Goal: Information Seeking & Learning: Learn about a topic

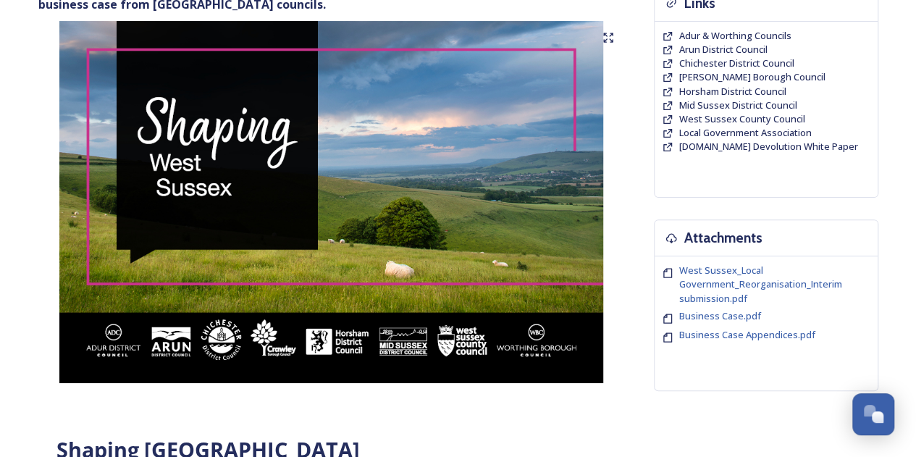
scroll to position [145, 0]
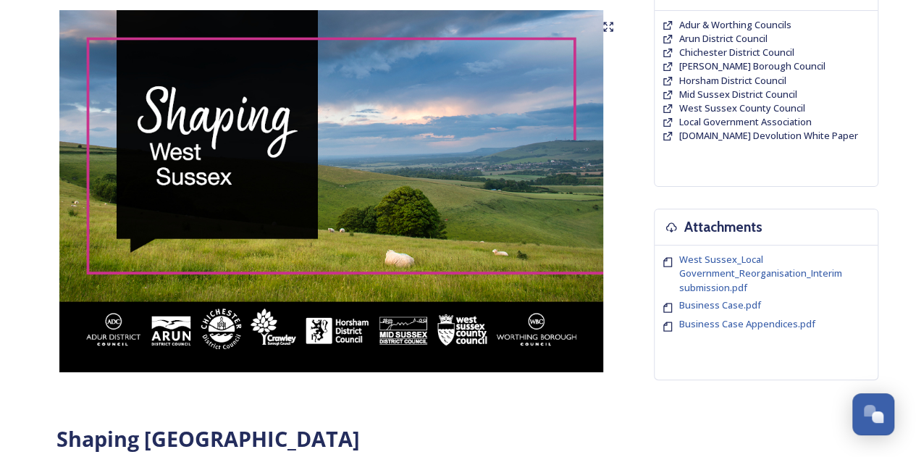
drag, startPoint x: 211, startPoint y: 185, endPoint x: 278, endPoint y: 222, distance: 76.1
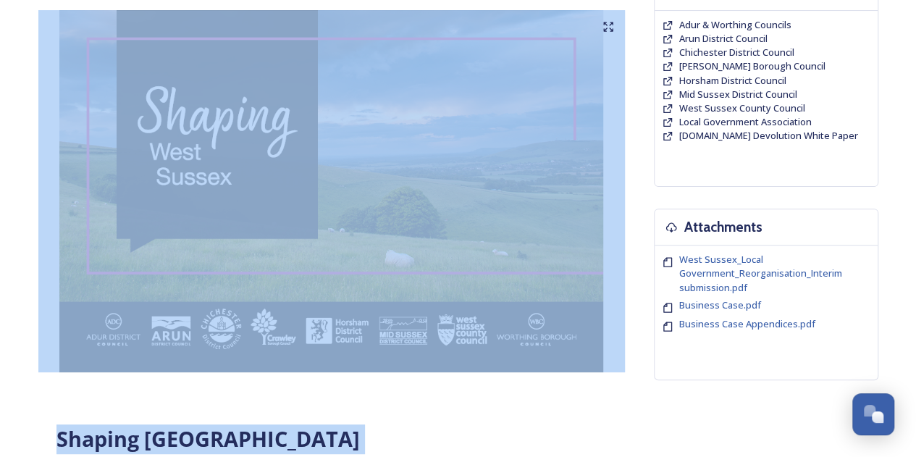
click at [278, 222] on img at bounding box center [331, 191] width 586 height 362
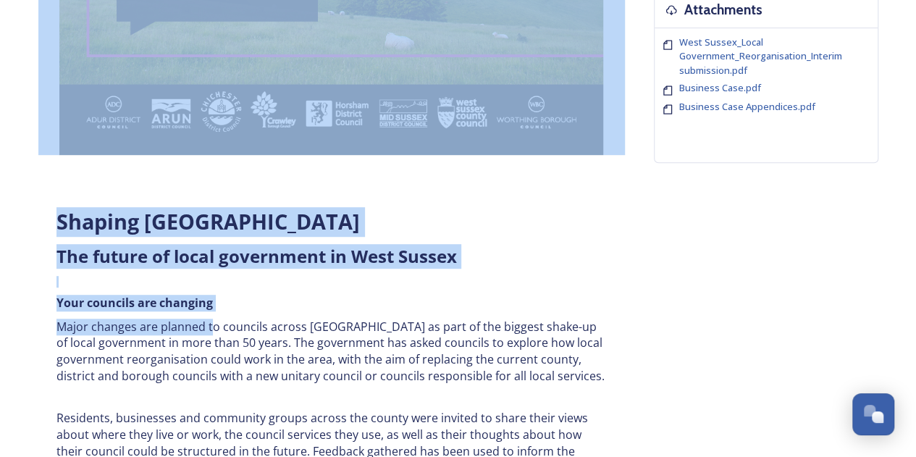
click at [410, 270] on div "Shaping [GEOGRAPHIC_DATA] ﻿﻿﻿The future of local government in [GEOGRAPHIC_DATA…" at bounding box center [332, 413] width 572 height 430
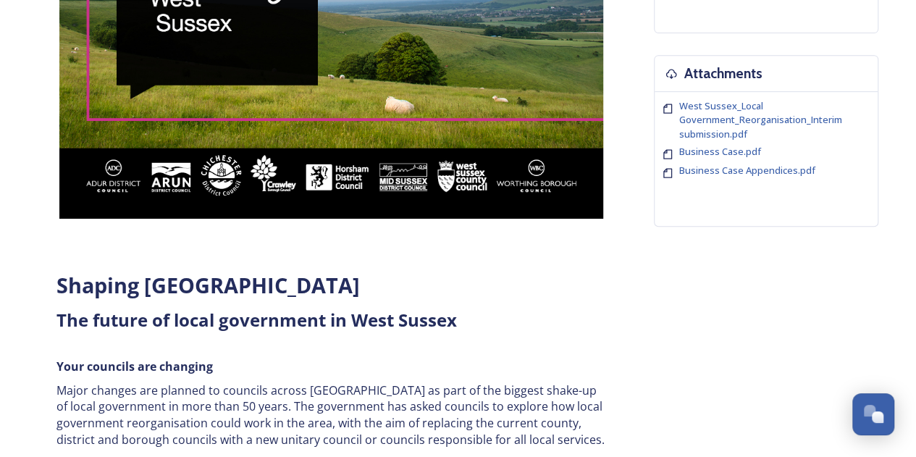
click at [377, 194] on img at bounding box center [331, 38] width 586 height 362
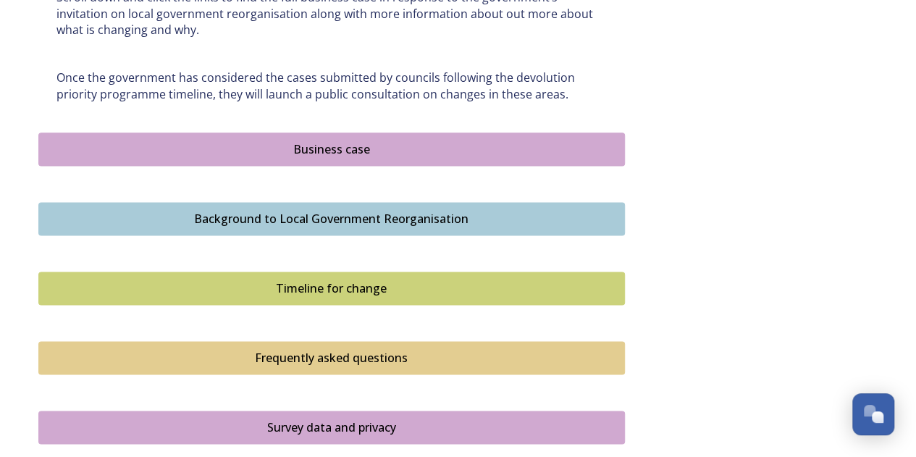
scroll to position [877, 0]
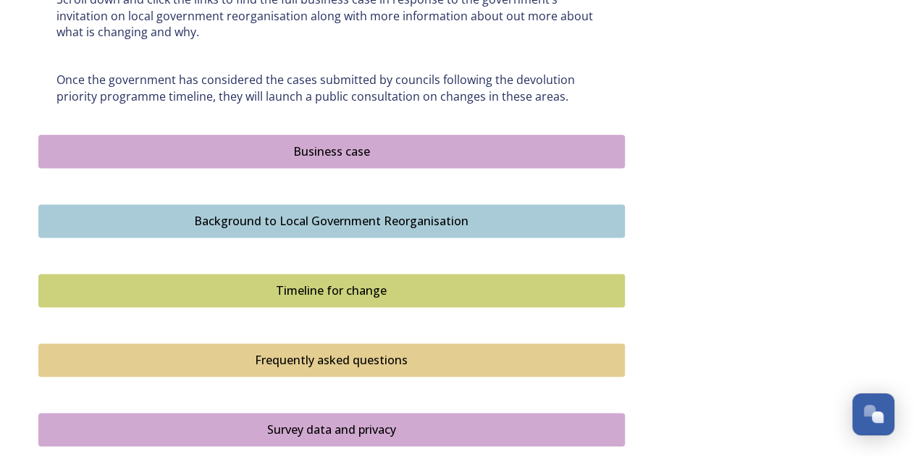
click at [319, 155] on div "Business case" at bounding box center [331, 151] width 570 height 17
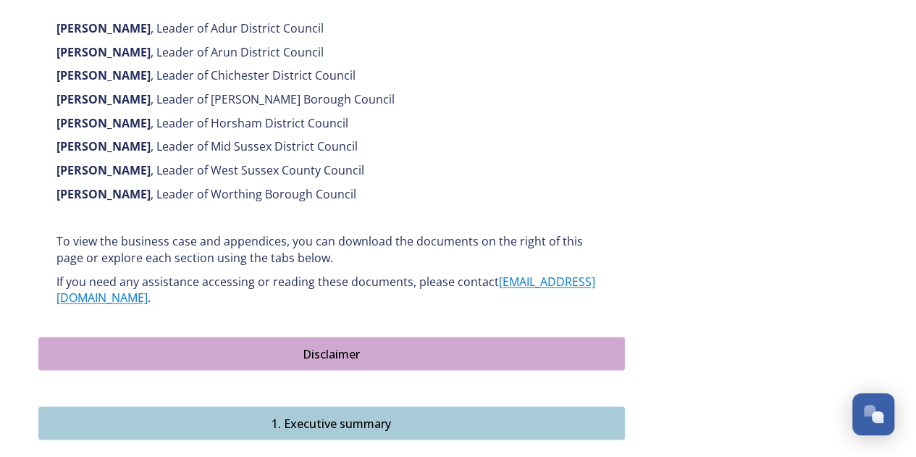
scroll to position [1013, 0]
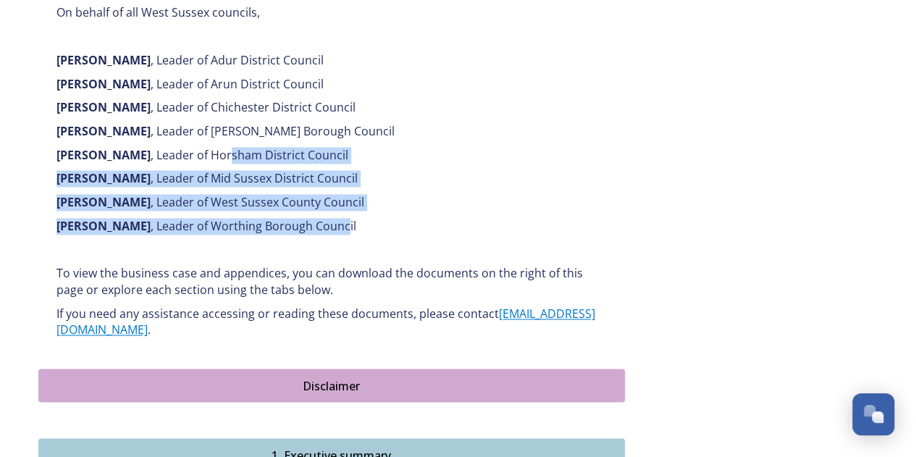
drag, startPoint x: 216, startPoint y: 136, endPoint x: 314, endPoint y: 206, distance: 120.9
click at [314, 218] on p "[PERSON_NAME] , Leader of Worthing Borough Council" at bounding box center [331, 226] width 550 height 17
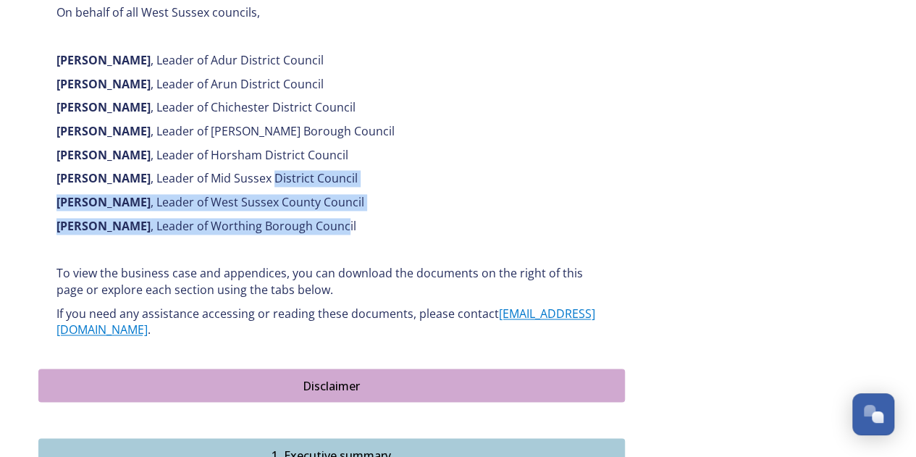
drag, startPoint x: 271, startPoint y: 165, endPoint x: 265, endPoint y: 161, distance: 7.5
click at [265, 170] on p "[PERSON_NAME] , Leader of Mid Sussex District Council" at bounding box center [331, 178] width 550 height 17
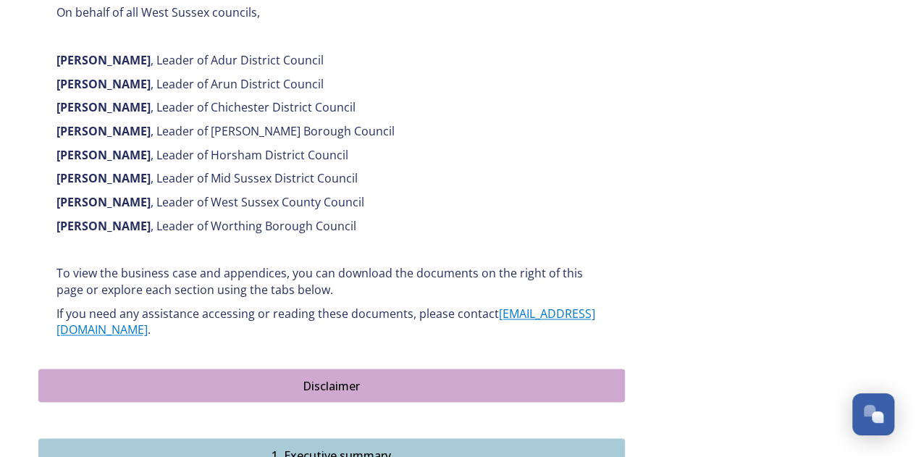
click at [265, 170] on p "[PERSON_NAME] , Leader of Mid Sussex District Council" at bounding box center [331, 178] width 550 height 17
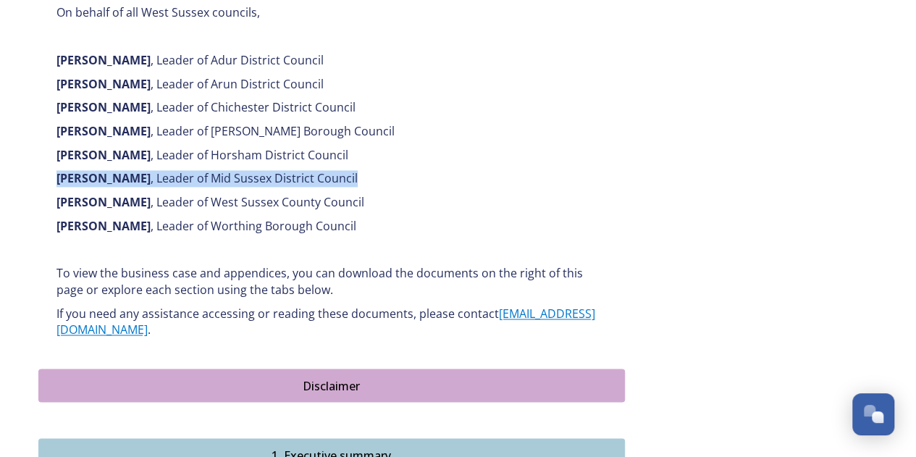
click at [265, 170] on p "[PERSON_NAME] , Leader of Mid Sussex District Council" at bounding box center [331, 178] width 550 height 17
click at [232, 170] on p "[PERSON_NAME] , Leader of Mid Sussex District Council" at bounding box center [331, 178] width 550 height 17
drag, startPoint x: 232, startPoint y: 161, endPoint x: 214, endPoint y: 172, distance: 21.7
click at [232, 170] on p "[PERSON_NAME] , Leader of Mid Sussex District Council" at bounding box center [331, 178] width 550 height 17
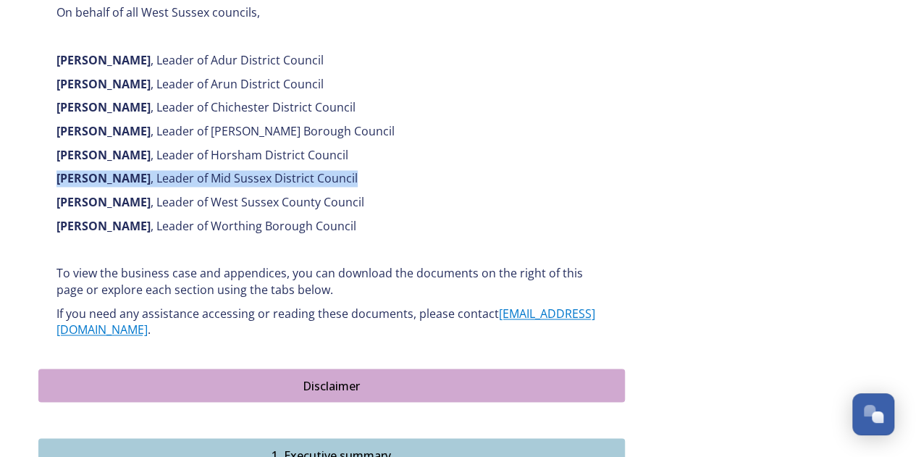
click at [210, 194] on p "[PERSON_NAME] , Leader of West Sussex County Council" at bounding box center [331, 202] width 550 height 17
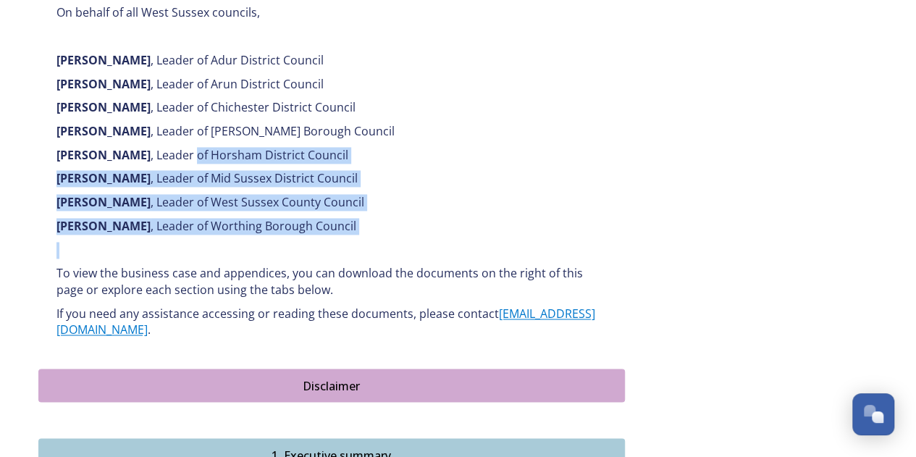
drag, startPoint x: 185, startPoint y: 153, endPoint x: 257, endPoint y: 225, distance: 101.4
click at [257, 242] on p at bounding box center [331, 250] width 550 height 17
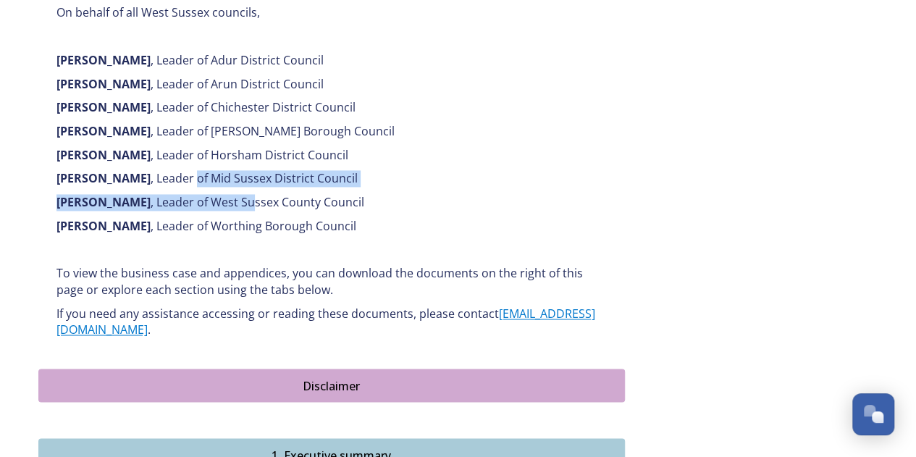
click at [239, 194] on p "[PERSON_NAME] , Leader of West Sussex County Council" at bounding box center [331, 202] width 550 height 17
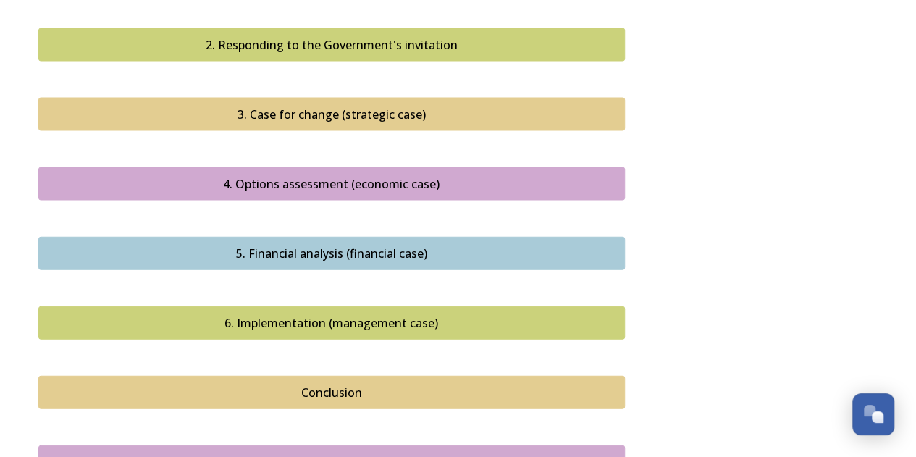
scroll to position [1520, 0]
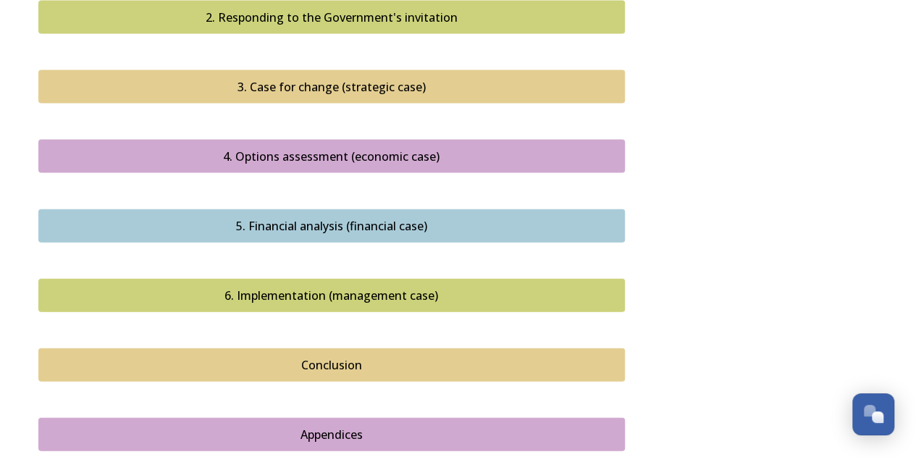
click at [324, 148] on div "4. Options assessment (economic case)" at bounding box center [331, 156] width 570 height 17
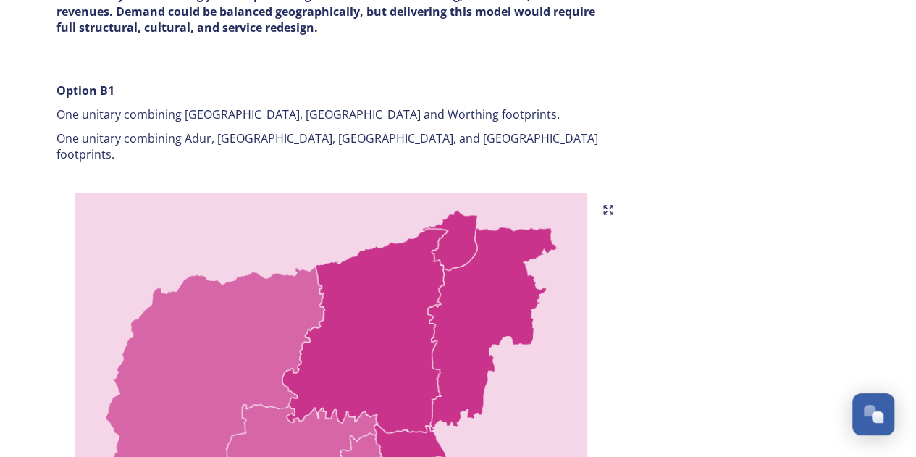
scroll to position [2389, 0]
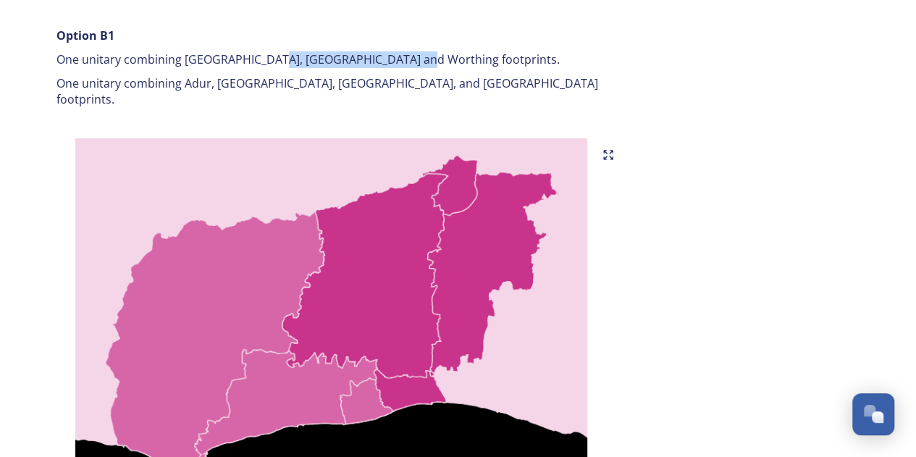
drag, startPoint x: 365, startPoint y: 69, endPoint x: 402, endPoint y: 72, distance: 37.0
click at [402, 72] on div "Option B1 One unitary combining [GEOGRAPHIC_DATA], [GEOGRAPHIC_DATA] and Worthi…" at bounding box center [332, 68] width 572 height 98
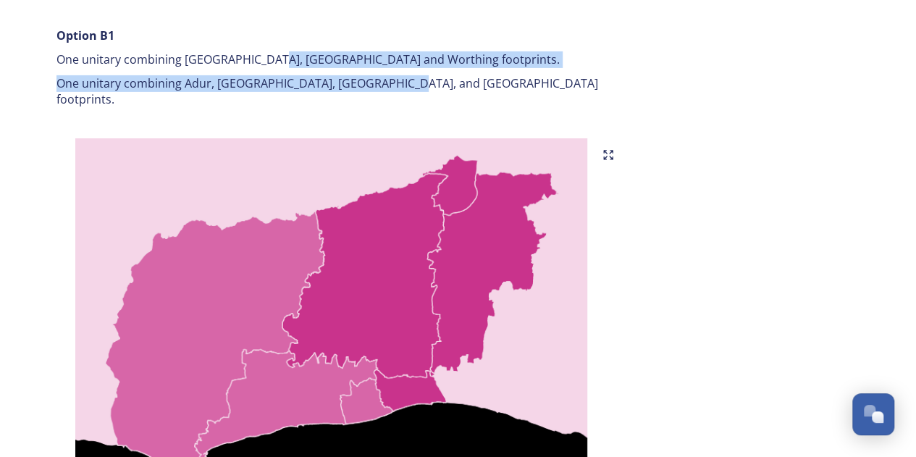
click at [402, 72] on div "Option B1 One unitary combining [GEOGRAPHIC_DATA], [GEOGRAPHIC_DATA] and Worthi…" at bounding box center [332, 68] width 572 height 98
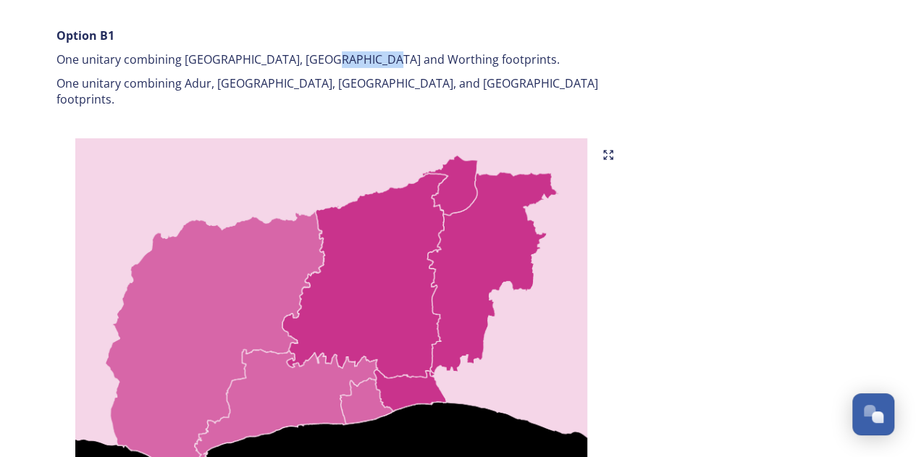
drag, startPoint x: 320, startPoint y: 58, endPoint x: 400, endPoint y: 67, distance: 80.1
click at [400, 67] on p "One unitary combining [GEOGRAPHIC_DATA], [GEOGRAPHIC_DATA] and Worthing footpri…" at bounding box center [331, 59] width 550 height 17
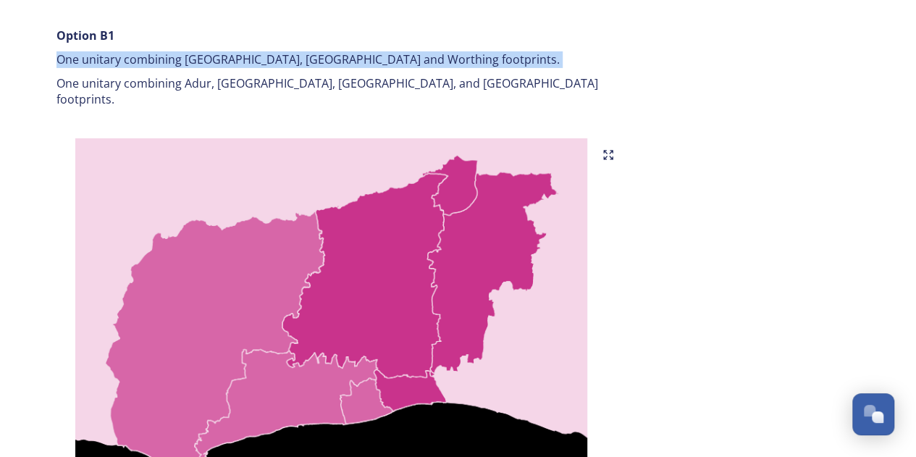
click at [400, 67] on p "One unitary combining [GEOGRAPHIC_DATA], [GEOGRAPHIC_DATA] and Worthing footpri…" at bounding box center [331, 59] width 550 height 17
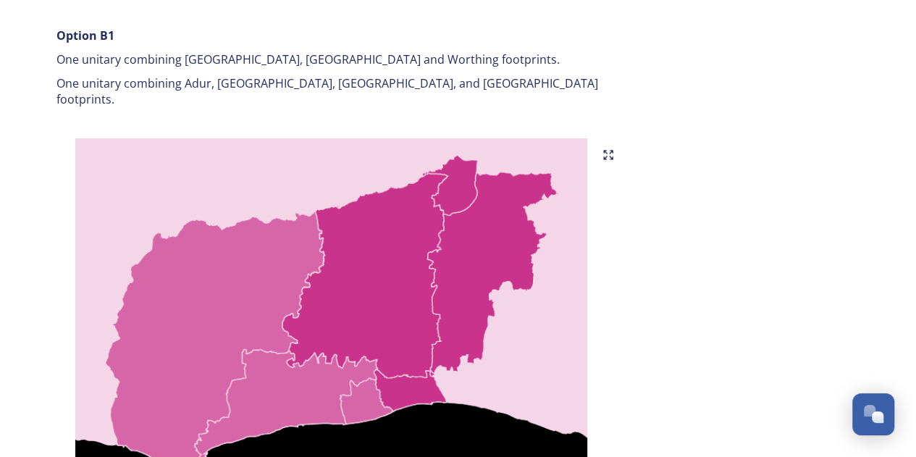
click at [345, 89] on p "One unitary combining Adur, [GEOGRAPHIC_DATA], [GEOGRAPHIC_DATA], and [GEOGRAPH…" at bounding box center [331, 91] width 550 height 33
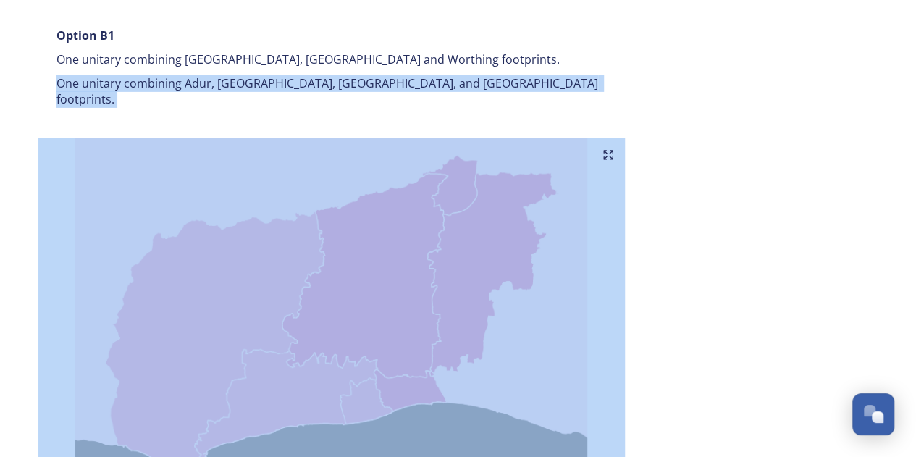
click at [345, 89] on p "One unitary combining Adur, [GEOGRAPHIC_DATA], [GEOGRAPHIC_DATA], and [GEOGRAPH…" at bounding box center [331, 91] width 550 height 33
click at [298, 89] on p "One unitary combining Adur, [GEOGRAPHIC_DATA], [GEOGRAPHIC_DATA], and [GEOGRAPH…" at bounding box center [331, 91] width 550 height 33
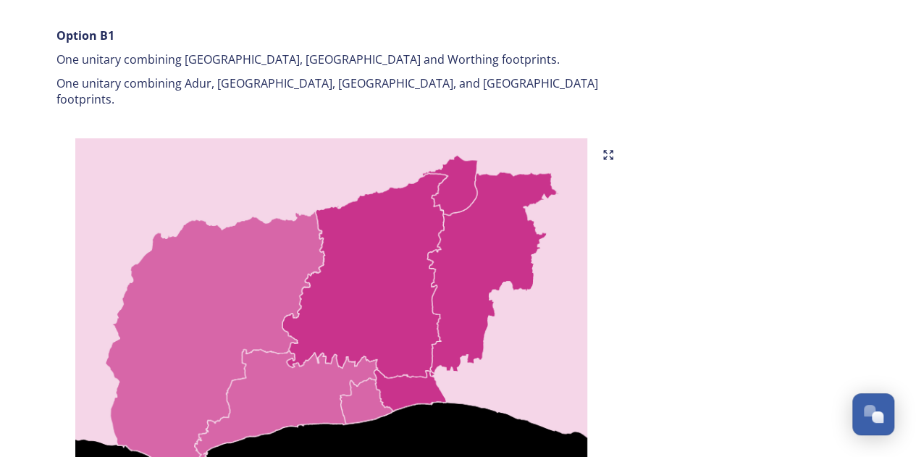
click at [298, 89] on p "One unitary combining Adur, [GEOGRAPHIC_DATA], [GEOGRAPHIC_DATA], and [GEOGRAPH…" at bounding box center [331, 91] width 550 height 33
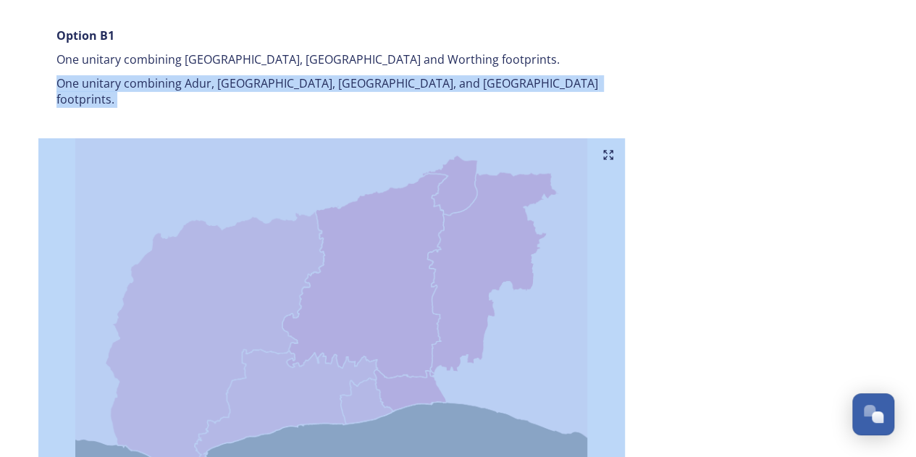
click at [298, 89] on p "One unitary combining Adur, [GEOGRAPHIC_DATA], [GEOGRAPHIC_DATA], and [GEOGRAPH…" at bounding box center [331, 91] width 550 height 33
click at [258, 87] on p "One unitary combining Adur, [GEOGRAPHIC_DATA], [GEOGRAPHIC_DATA], and [GEOGRAPH…" at bounding box center [331, 91] width 550 height 33
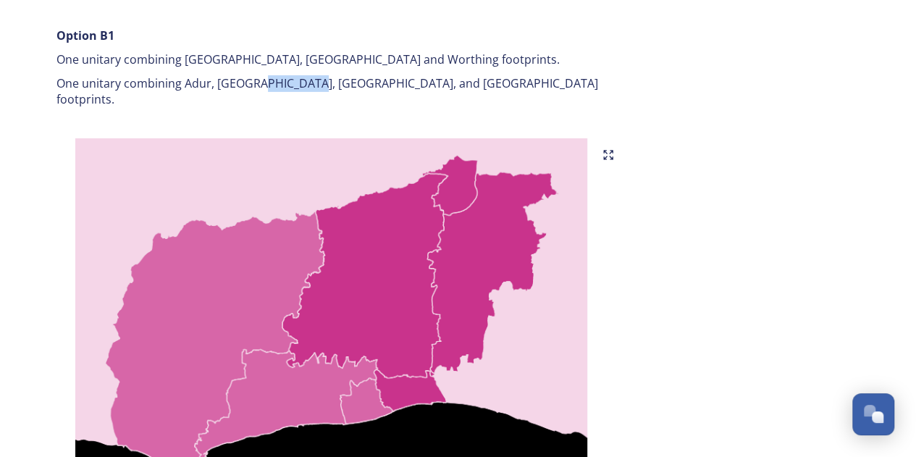
drag, startPoint x: 258, startPoint y: 86, endPoint x: 317, endPoint y: 89, distance: 59.4
click at [316, 89] on p "One unitary combining Adur, [GEOGRAPHIC_DATA], [GEOGRAPHIC_DATA], and [GEOGRAPH…" at bounding box center [331, 91] width 550 height 33
click at [317, 89] on p "One unitary combining Adur, [GEOGRAPHIC_DATA], [GEOGRAPHIC_DATA], and [GEOGRAPH…" at bounding box center [331, 91] width 550 height 33
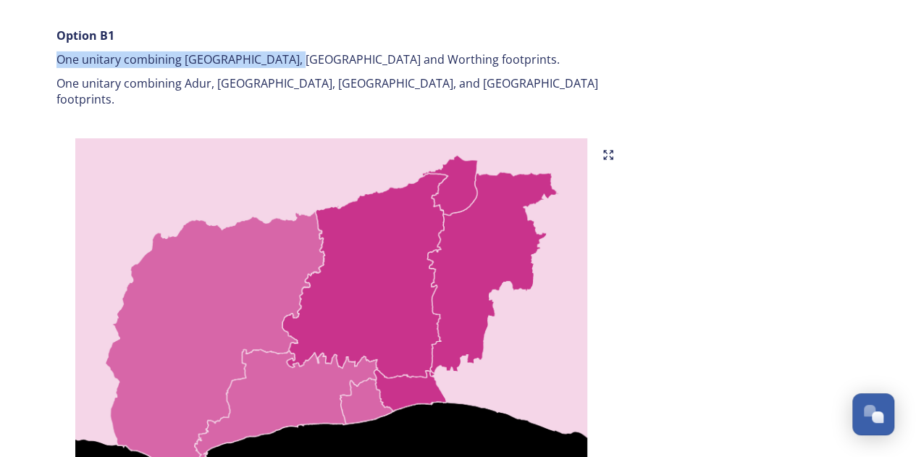
drag, startPoint x: 289, startPoint y: 55, endPoint x: 405, endPoint y: 45, distance: 117.0
click at [405, 45] on div "Option B1 One unitary combining [GEOGRAPHIC_DATA], [GEOGRAPHIC_DATA] and Worthi…" at bounding box center [332, 68] width 572 height 98
click at [407, 47] on div "Option B1 One unitary combining [GEOGRAPHIC_DATA], [GEOGRAPHIC_DATA] and Worthi…" at bounding box center [332, 68] width 572 height 98
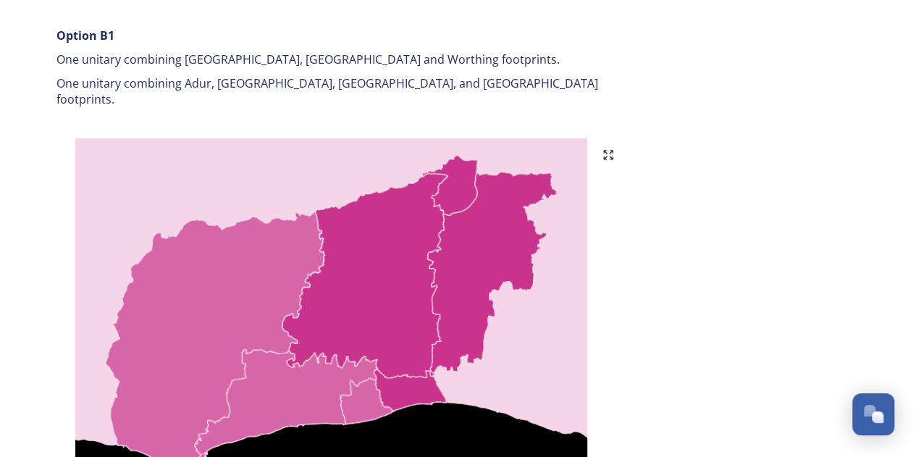
click at [405, 70] on div "Option B1 One unitary combining [GEOGRAPHIC_DATA], [GEOGRAPHIC_DATA] and Worthi…" at bounding box center [332, 68] width 572 height 98
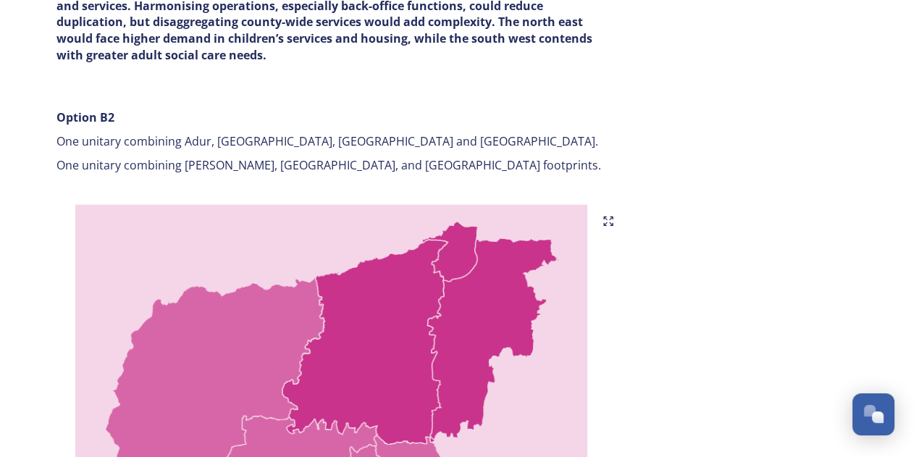
scroll to position [3547, 0]
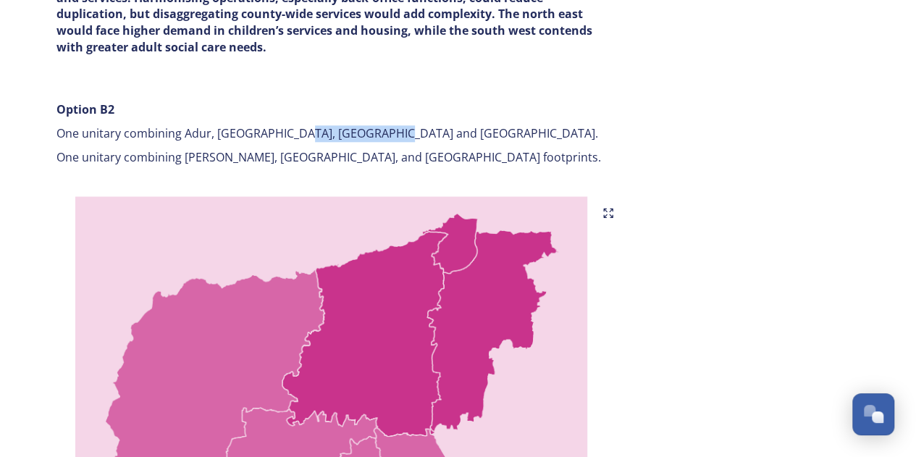
drag, startPoint x: 298, startPoint y: 108, endPoint x: 387, endPoint y: 117, distance: 88.7
click at [387, 117] on div "Option B2 One unitary combining Adur, [GEOGRAPHIC_DATA], [GEOGRAPHIC_DATA] and …" at bounding box center [332, 133] width 572 height 81
click at [387, 125] on p "One unitary combining Adur, [GEOGRAPHIC_DATA], [GEOGRAPHIC_DATA] and [GEOGRAPHI…" at bounding box center [331, 133] width 550 height 17
click at [388, 125] on p "One unitary combining Adur, [GEOGRAPHIC_DATA], [GEOGRAPHIC_DATA] and [GEOGRAPHI…" at bounding box center [331, 133] width 550 height 17
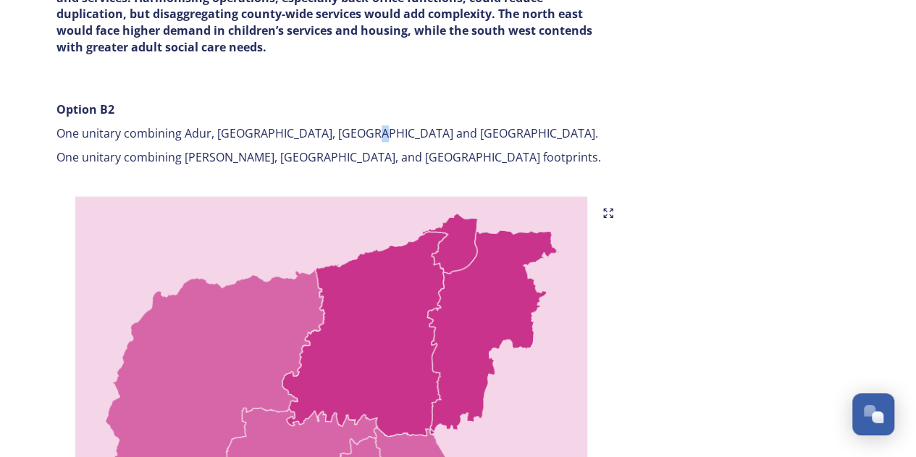
drag, startPoint x: 356, startPoint y: 119, endPoint x: 388, endPoint y: 119, distance: 31.9
click at [387, 125] on p "One unitary combining Adur, [GEOGRAPHIC_DATA], [GEOGRAPHIC_DATA] and [GEOGRAPHI…" at bounding box center [331, 133] width 550 height 17
click at [389, 125] on p "One unitary combining Adur, [GEOGRAPHIC_DATA], [GEOGRAPHIC_DATA] and [GEOGRAPHI…" at bounding box center [331, 133] width 550 height 17
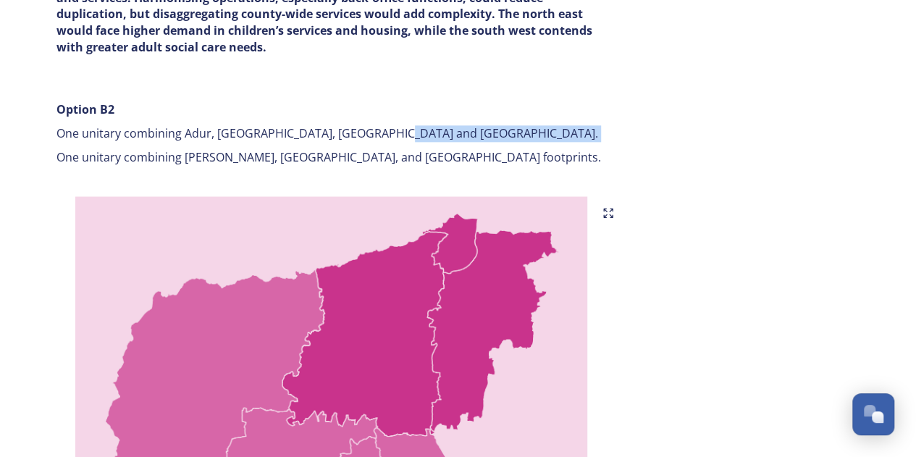
drag, startPoint x: 389, startPoint y: 120, endPoint x: 358, endPoint y: 130, distance: 32.5
click at [387, 125] on p "One unitary combining Adur, [GEOGRAPHIC_DATA], [GEOGRAPHIC_DATA] and [GEOGRAPHI…" at bounding box center [331, 133] width 550 height 17
click at [351, 129] on div "Option B2 One unitary combining Adur, [GEOGRAPHIC_DATA], [GEOGRAPHIC_DATA] and …" at bounding box center [332, 133] width 572 height 81
drag, startPoint x: 338, startPoint y: 125, endPoint x: 387, endPoint y: 125, distance: 48.5
click at [387, 125] on p "One unitary combining Adur, [GEOGRAPHIC_DATA], [GEOGRAPHIC_DATA] and [GEOGRAPHI…" at bounding box center [331, 133] width 550 height 17
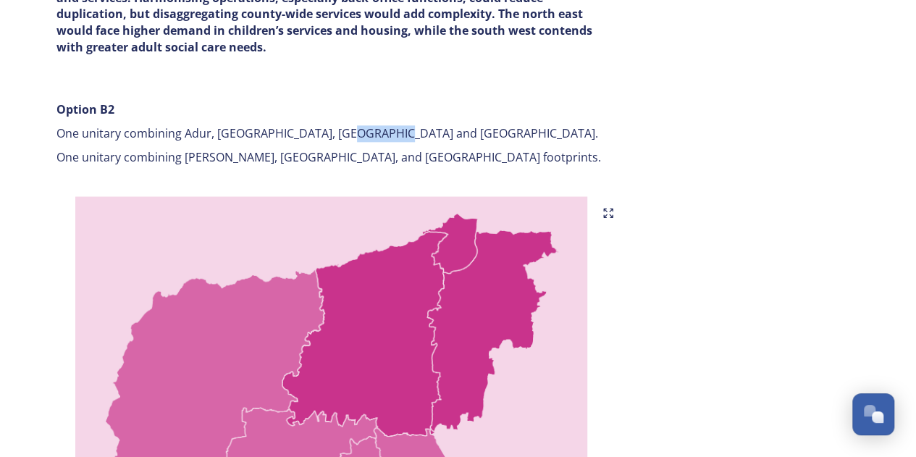
click at [388, 125] on p "One unitary combining Adur, [GEOGRAPHIC_DATA], [GEOGRAPHIC_DATA] and [GEOGRAPHI…" at bounding box center [331, 133] width 550 height 17
drag, startPoint x: 308, startPoint y: 122, endPoint x: 388, endPoint y: 117, distance: 80.5
click at [387, 125] on p "One unitary combining Adur, [GEOGRAPHIC_DATA], [GEOGRAPHIC_DATA] and [GEOGRAPHI…" at bounding box center [331, 133] width 550 height 17
click at [388, 125] on p "One unitary combining Adur, [GEOGRAPHIC_DATA], [GEOGRAPHIC_DATA] and [GEOGRAPHI…" at bounding box center [331, 133] width 550 height 17
click at [407, 149] on p "One unitary combining [PERSON_NAME], [GEOGRAPHIC_DATA], and [GEOGRAPHIC_DATA] f…" at bounding box center [331, 157] width 550 height 17
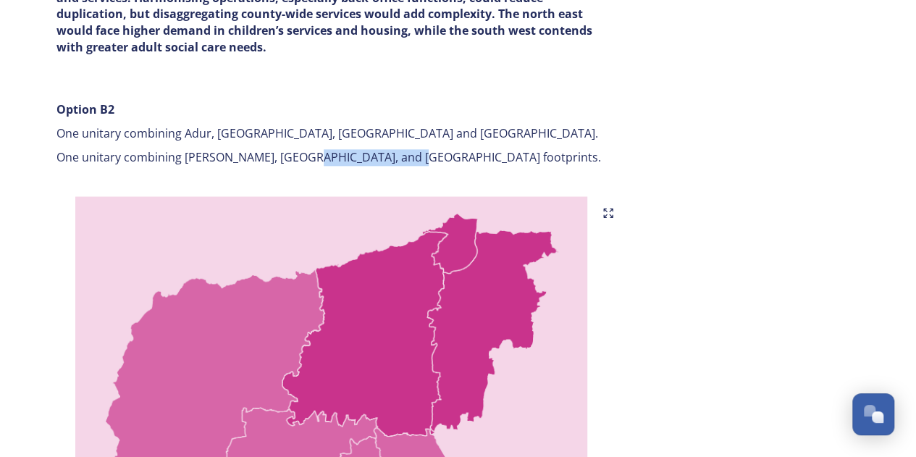
click at [408, 149] on p "One unitary combining [PERSON_NAME], [GEOGRAPHIC_DATA], and [GEOGRAPHIC_DATA] f…" at bounding box center [331, 157] width 550 height 17
click at [407, 149] on p "One unitary combining [PERSON_NAME], [GEOGRAPHIC_DATA], and [GEOGRAPHIC_DATA] f…" at bounding box center [331, 157] width 550 height 17
click at [406, 149] on p "One unitary combining [PERSON_NAME], [GEOGRAPHIC_DATA], and [GEOGRAPHIC_DATA] f…" at bounding box center [331, 157] width 550 height 17
click at [384, 149] on p "One unitary combining [PERSON_NAME], [GEOGRAPHIC_DATA], and [GEOGRAPHIC_DATA] f…" at bounding box center [331, 157] width 550 height 17
click at [376, 149] on p "One unitary combining [PERSON_NAME], [GEOGRAPHIC_DATA], and [GEOGRAPHIC_DATA] f…" at bounding box center [331, 157] width 550 height 17
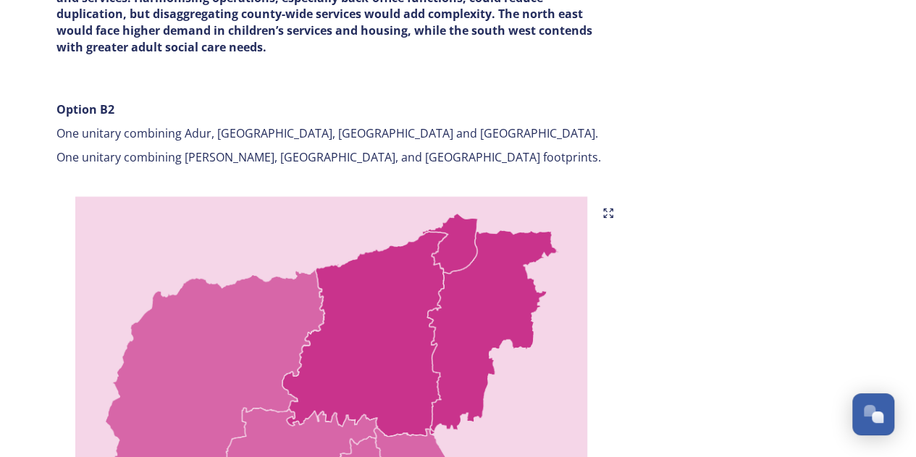
click at [371, 149] on p "One unitary combining [PERSON_NAME], [GEOGRAPHIC_DATA], and [GEOGRAPHIC_DATA] f…" at bounding box center [331, 157] width 550 height 17
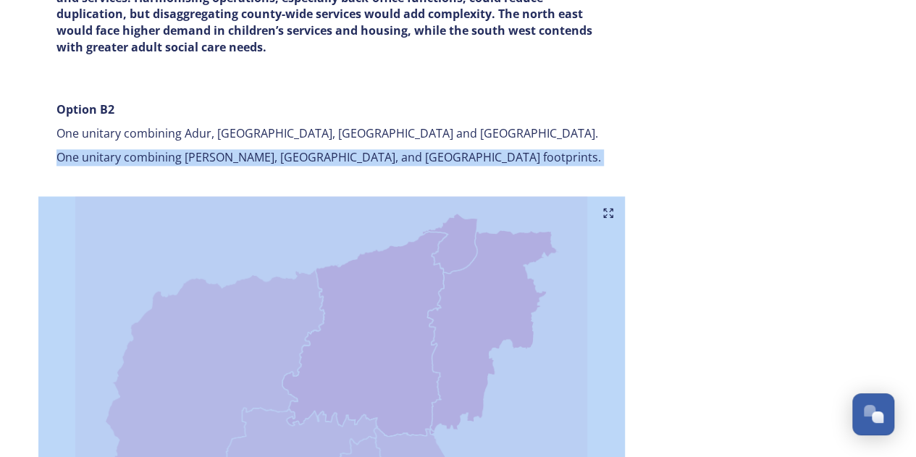
click at [371, 149] on p "One unitary combining [PERSON_NAME], [GEOGRAPHIC_DATA], and [GEOGRAPHIC_DATA] f…" at bounding box center [331, 157] width 550 height 17
click at [412, 149] on p "One unitary combining [PERSON_NAME], [GEOGRAPHIC_DATA], and [GEOGRAPHIC_DATA] f…" at bounding box center [331, 157] width 550 height 17
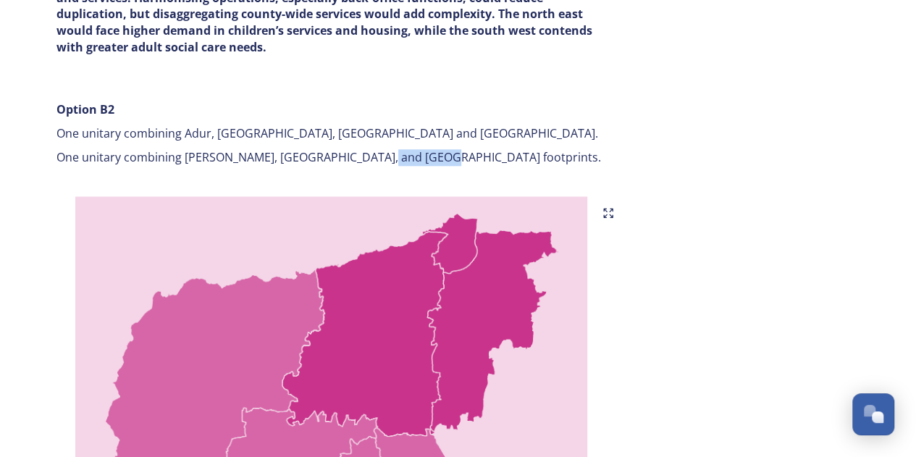
click at [412, 149] on p "One unitary combining [PERSON_NAME], [GEOGRAPHIC_DATA], and [GEOGRAPHIC_DATA] f…" at bounding box center [331, 157] width 550 height 17
click at [375, 149] on p "One unitary combining [PERSON_NAME], [GEOGRAPHIC_DATA], and [GEOGRAPHIC_DATA] f…" at bounding box center [331, 157] width 550 height 17
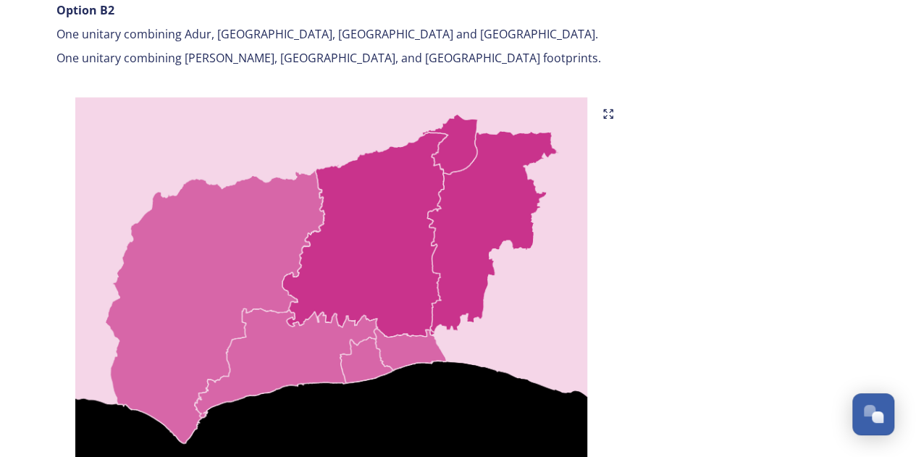
scroll to position [3620, 0]
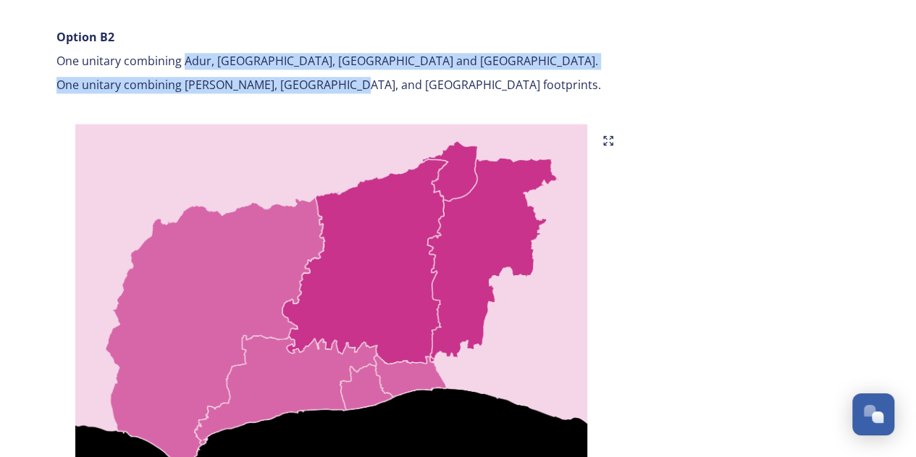
drag, startPoint x: 233, startPoint y: 54, endPoint x: 347, endPoint y: 86, distance: 118.9
click at [347, 86] on div "Option B2 One unitary combining Adur, [GEOGRAPHIC_DATA], [GEOGRAPHIC_DATA] and …" at bounding box center [331, 61] width 586 height 96
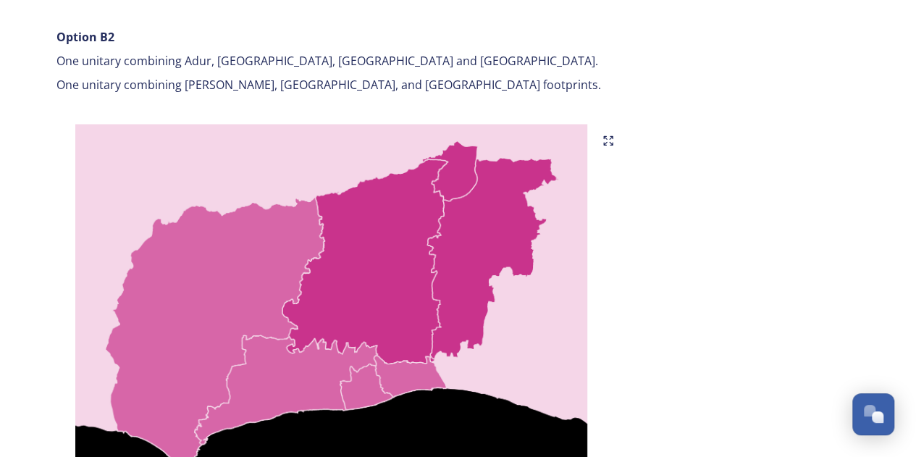
click at [304, 77] on p "One unitary combining [PERSON_NAME], [GEOGRAPHIC_DATA], and [GEOGRAPHIC_DATA] f…" at bounding box center [331, 85] width 550 height 17
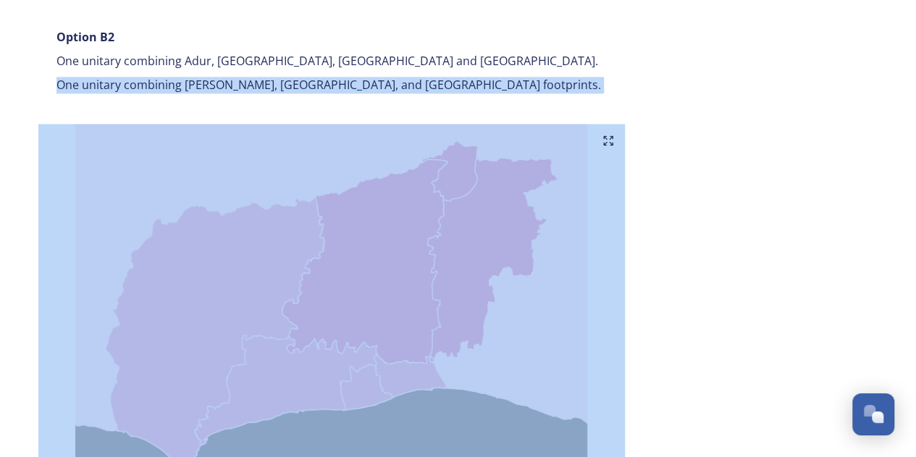
click at [302, 77] on p "One unitary combining [PERSON_NAME], [GEOGRAPHIC_DATA], and [GEOGRAPHIC_DATA] f…" at bounding box center [331, 85] width 550 height 17
click at [295, 77] on p "One unitary combining [PERSON_NAME], [GEOGRAPHIC_DATA], and [GEOGRAPHIC_DATA] f…" at bounding box center [331, 85] width 550 height 17
click at [279, 77] on p "One unitary combining [PERSON_NAME], [GEOGRAPHIC_DATA], and [GEOGRAPHIC_DATA] f…" at bounding box center [331, 85] width 550 height 17
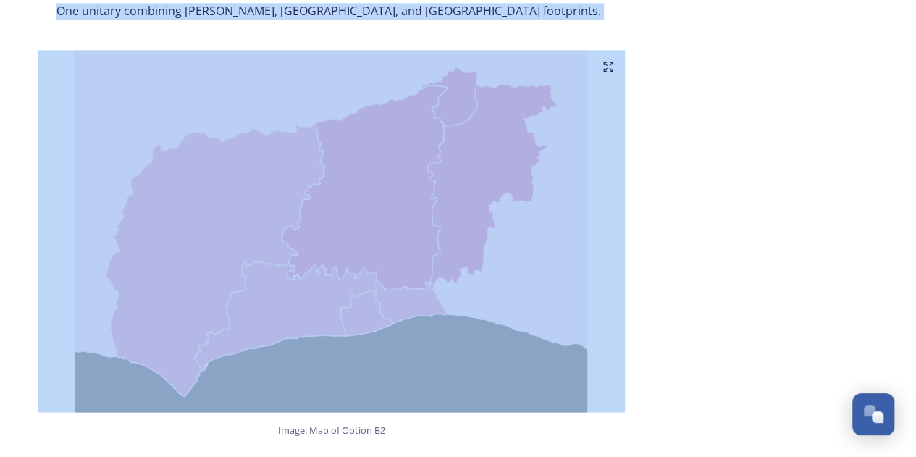
scroll to position [3692, 0]
